Goal: Task Accomplishment & Management: Use online tool/utility

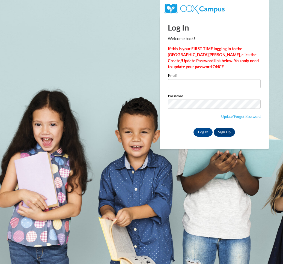
type input "rihannasugc@gmail.com"
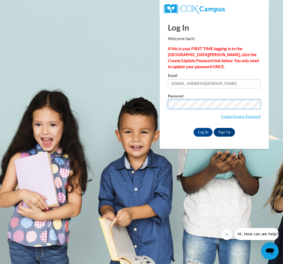
click at [193, 128] on input "Log In" at bounding box center [202, 132] width 19 height 9
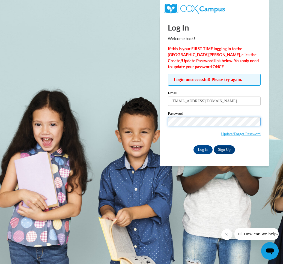
click at [193, 145] on input "Log In" at bounding box center [202, 149] width 19 height 9
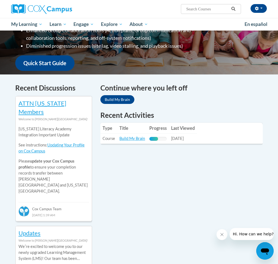
scroll to position [220, 0]
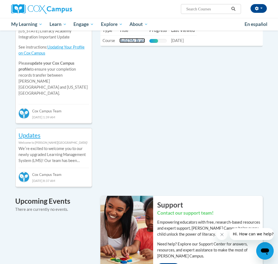
click at [135, 38] on link "Build My Brain" at bounding box center [133, 40] width 26 height 5
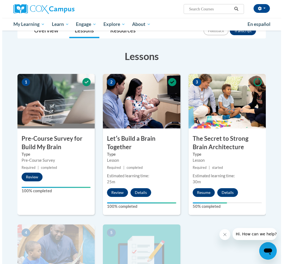
scroll to position [89, 0]
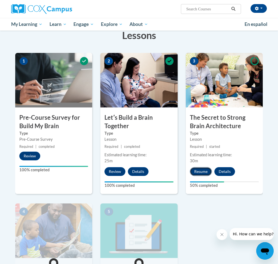
click at [203, 174] on button "Resume" at bounding box center [201, 171] width 22 height 9
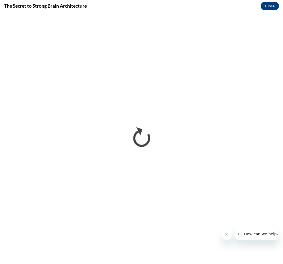
scroll to position [0, 0]
